Goal: Information Seeking & Learning: Learn about a topic

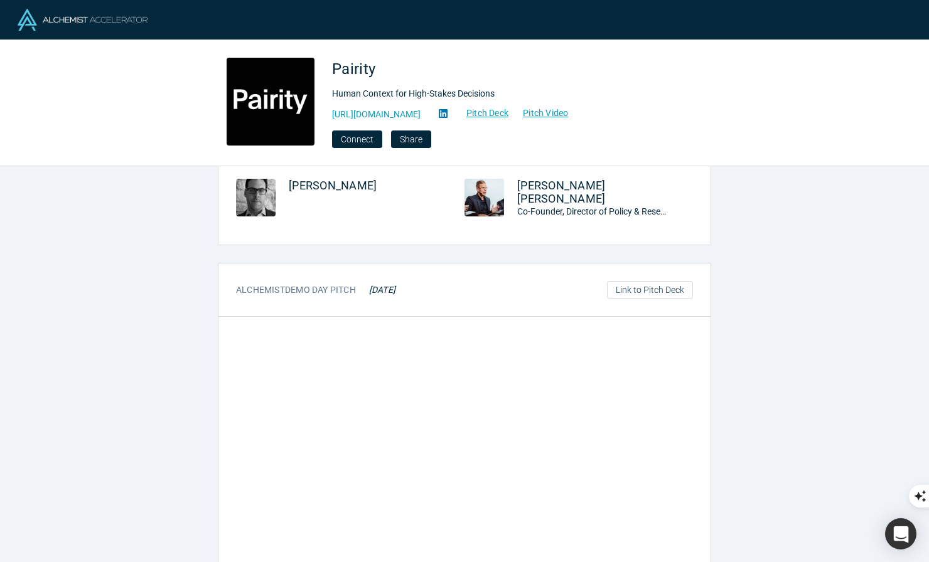
scroll to position [736, 0]
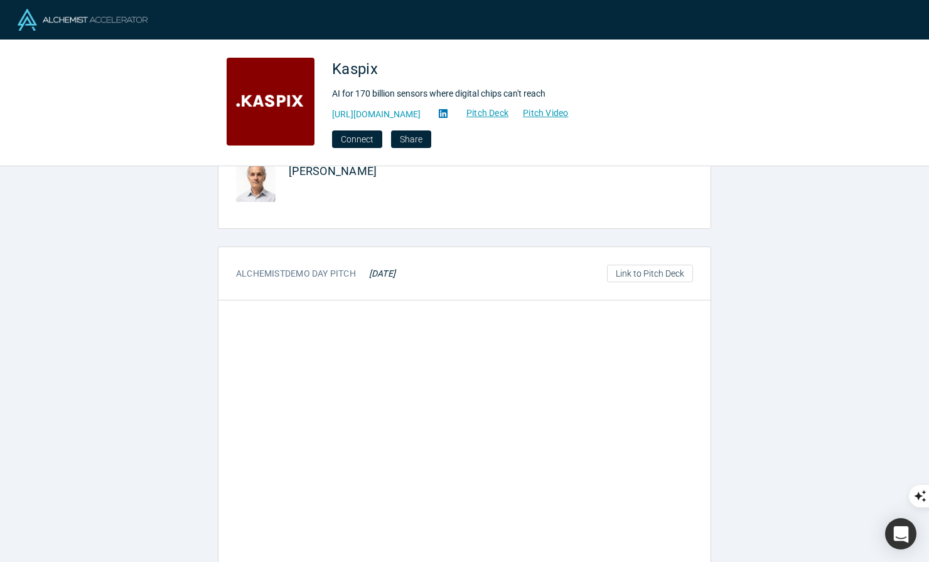
scroll to position [740, 0]
